Goal: Transaction & Acquisition: Purchase product/service

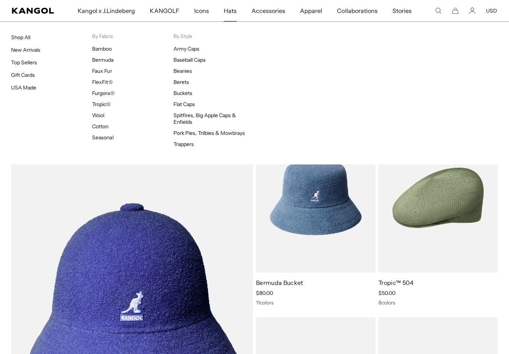
scroll to position [336, 0]
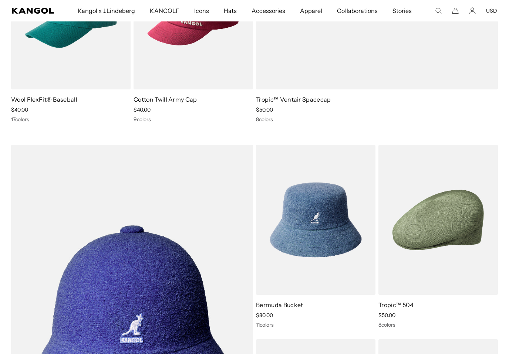
click at [0, 0] on img at bounding box center [0, 0] width 0 height 0
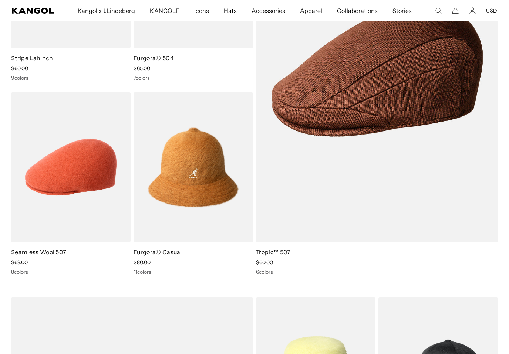
scroll to position [984, 0]
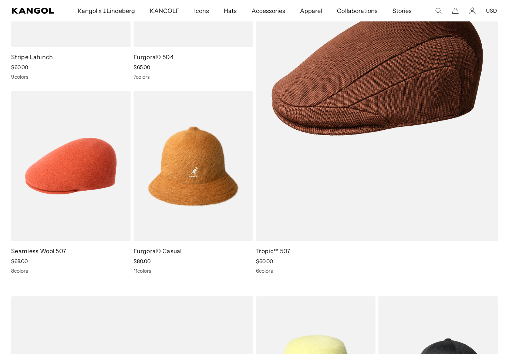
click at [0, 0] on img at bounding box center [0, 0] width 0 height 0
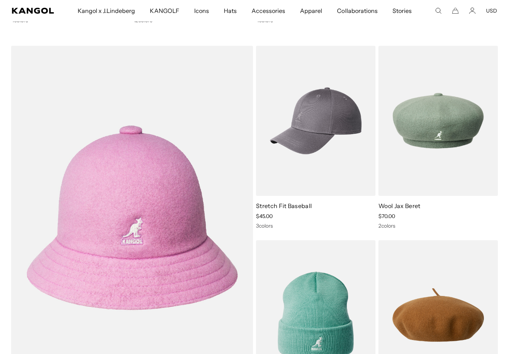
scroll to position [2043, 0]
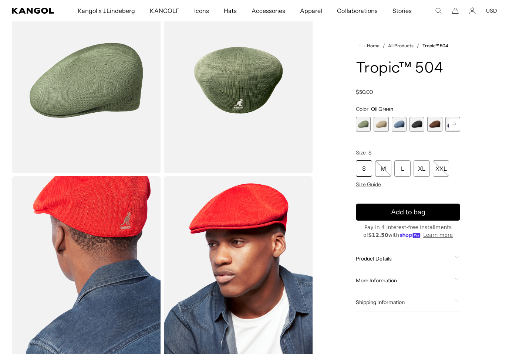
click at [433, 121] on span "5 of 9" at bounding box center [434, 124] width 15 height 15
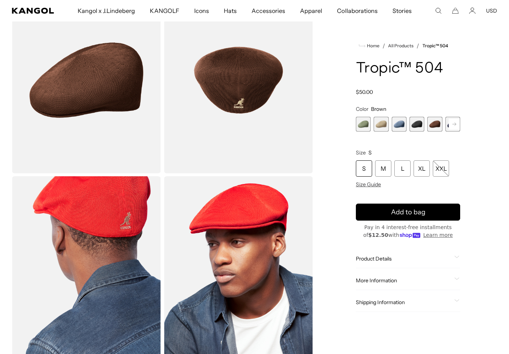
click at [418, 130] on span "4 of 9" at bounding box center [416, 124] width 15 height 15
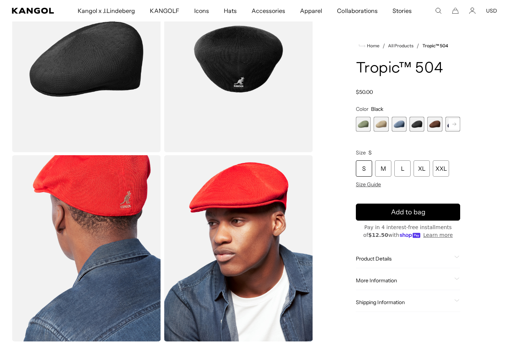
scroll to position [82, 0]
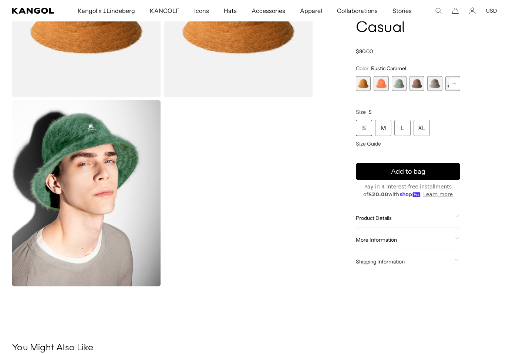
scroll to position [138, 0]
